Goal: Check status: Check status

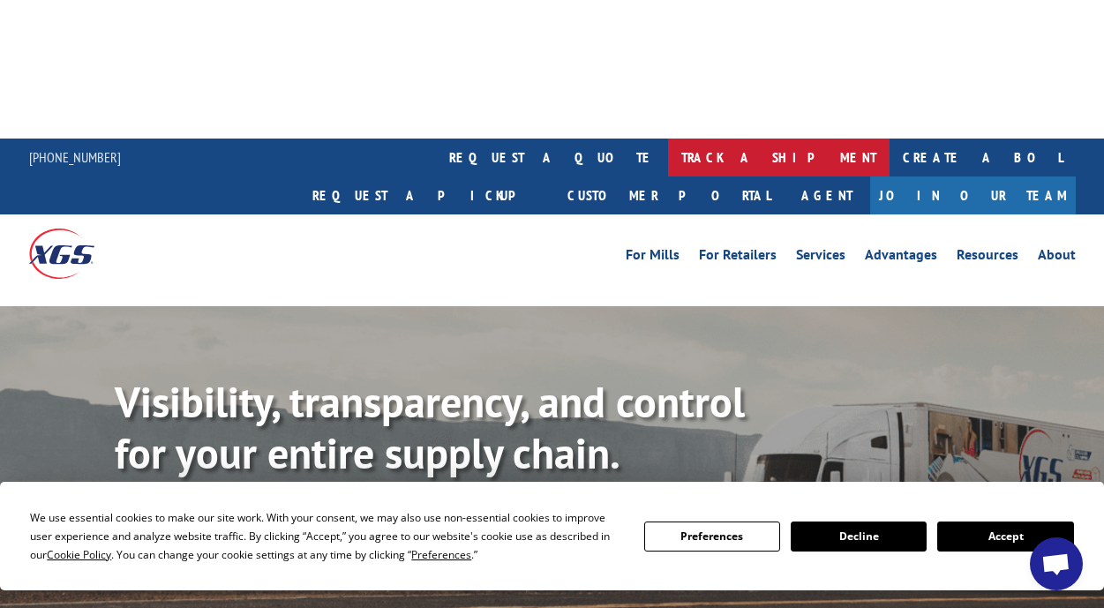
click at [668, 139] on link "track a shipment" at bounding box center [778, 158] width 221 height 38
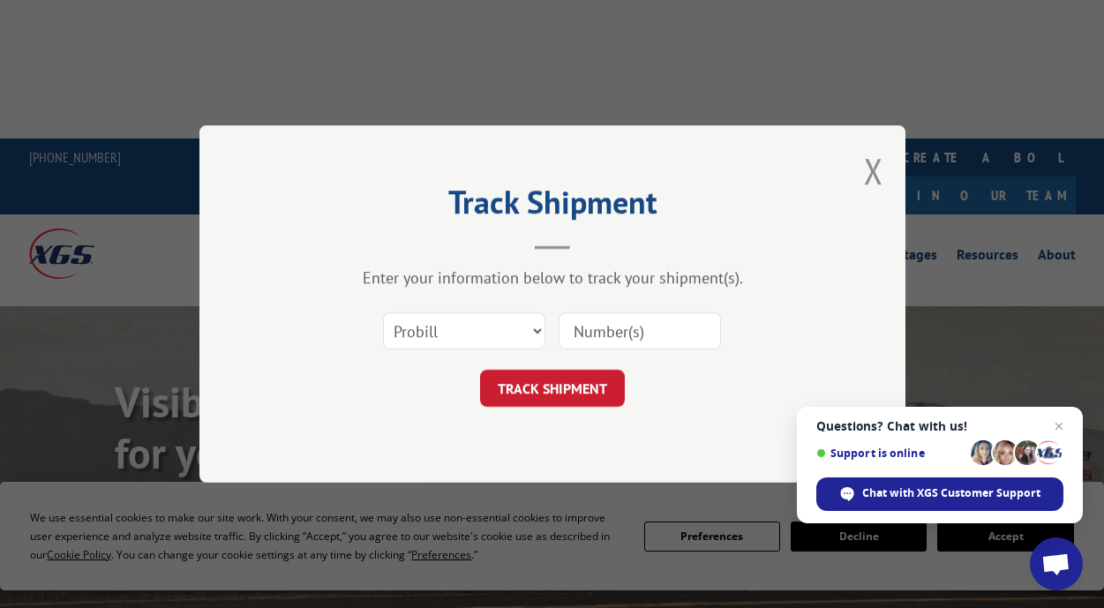
click at [582, 326] on input at bounding box center [639, 330] width 162 height 37
paste input "362736"
type input "362736"
click at [548, 390] on button "TRACK SHIPMENT" at bounding box center [552, 388] width 145 height 37
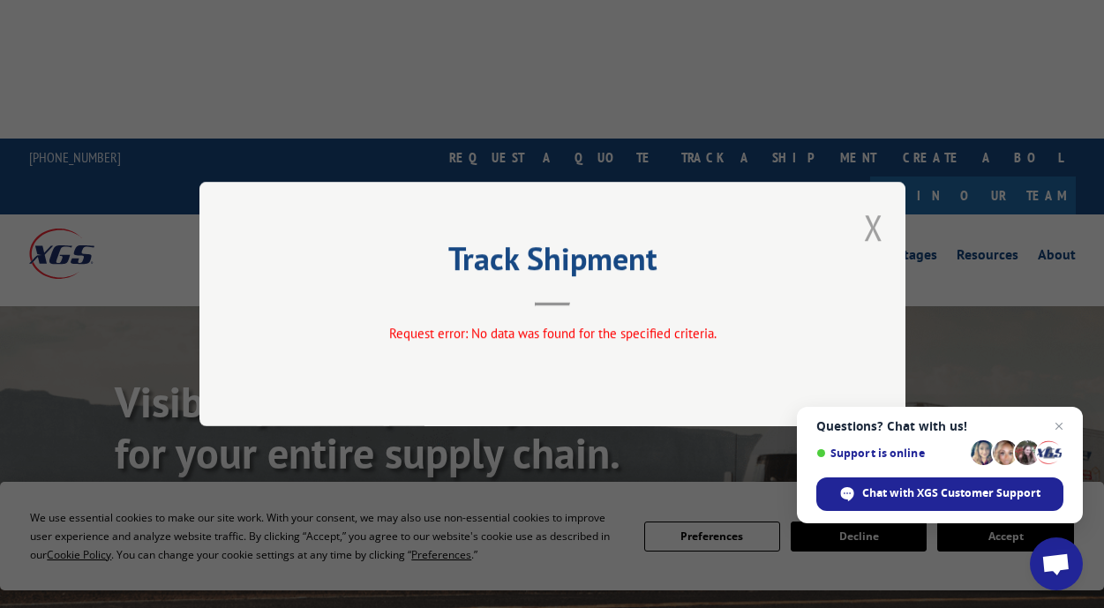
click at [873, 222] on button "Close modal" at bounding box center [873, 227] width 19 height 47
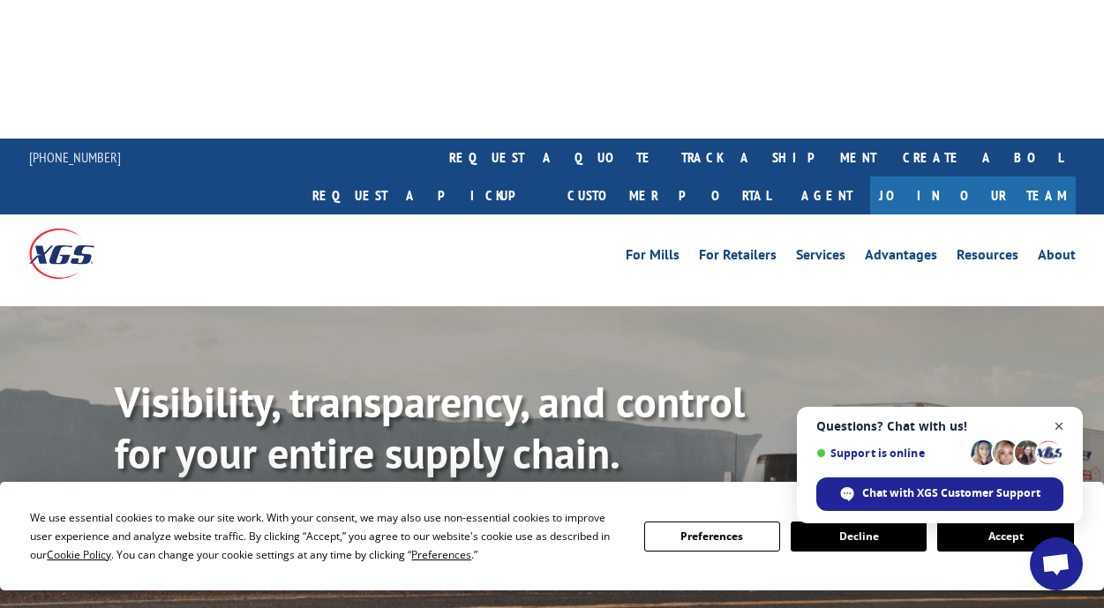
click at [1060, 423] on span "Close chat" at bounding box center [1059, 427] width 22 height 22
